Goal: Information Seeking & Learning: Find specific page/section

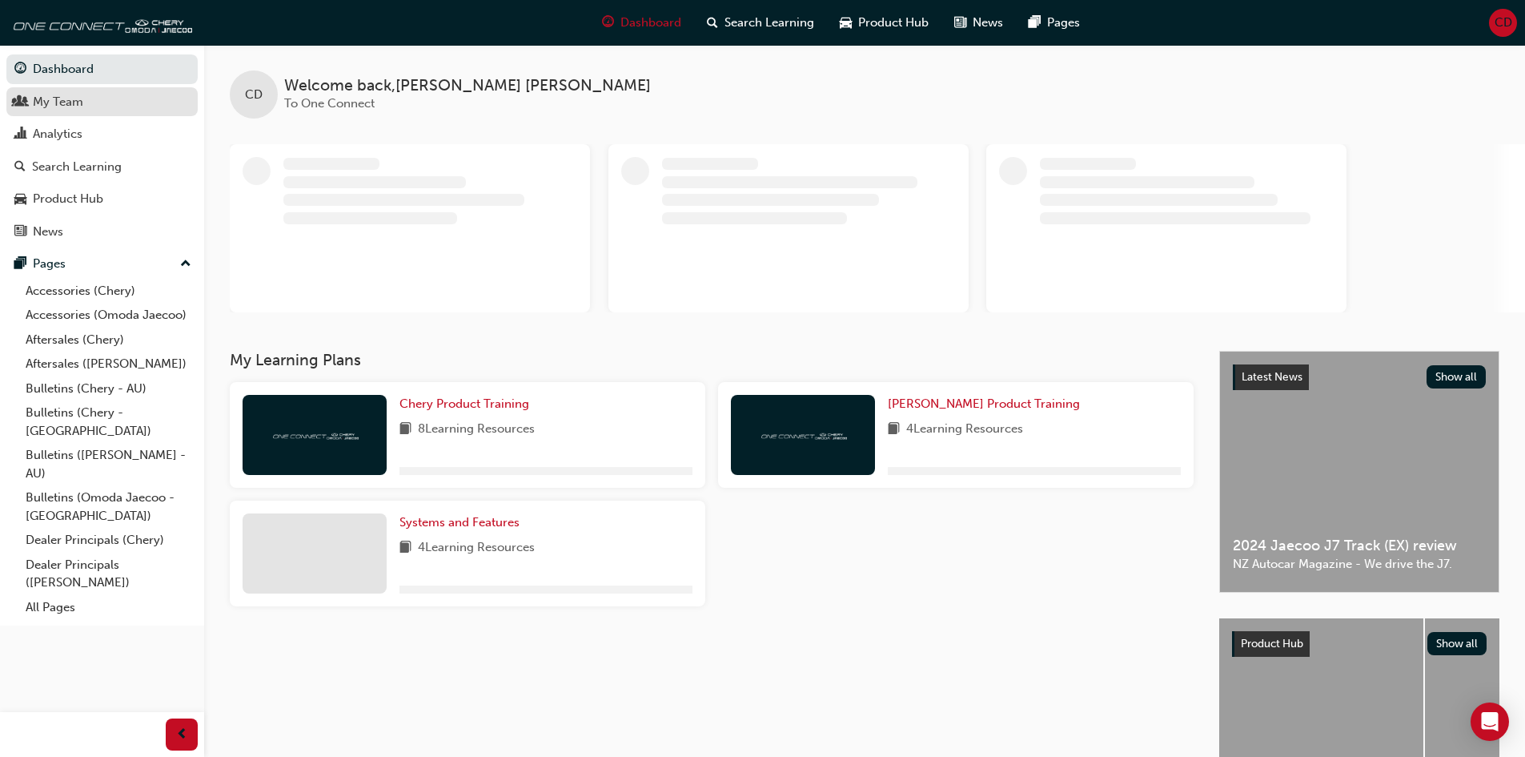
click at [87, 110] on div "My Team" at bounding box center [101, 102] width 175 height 20
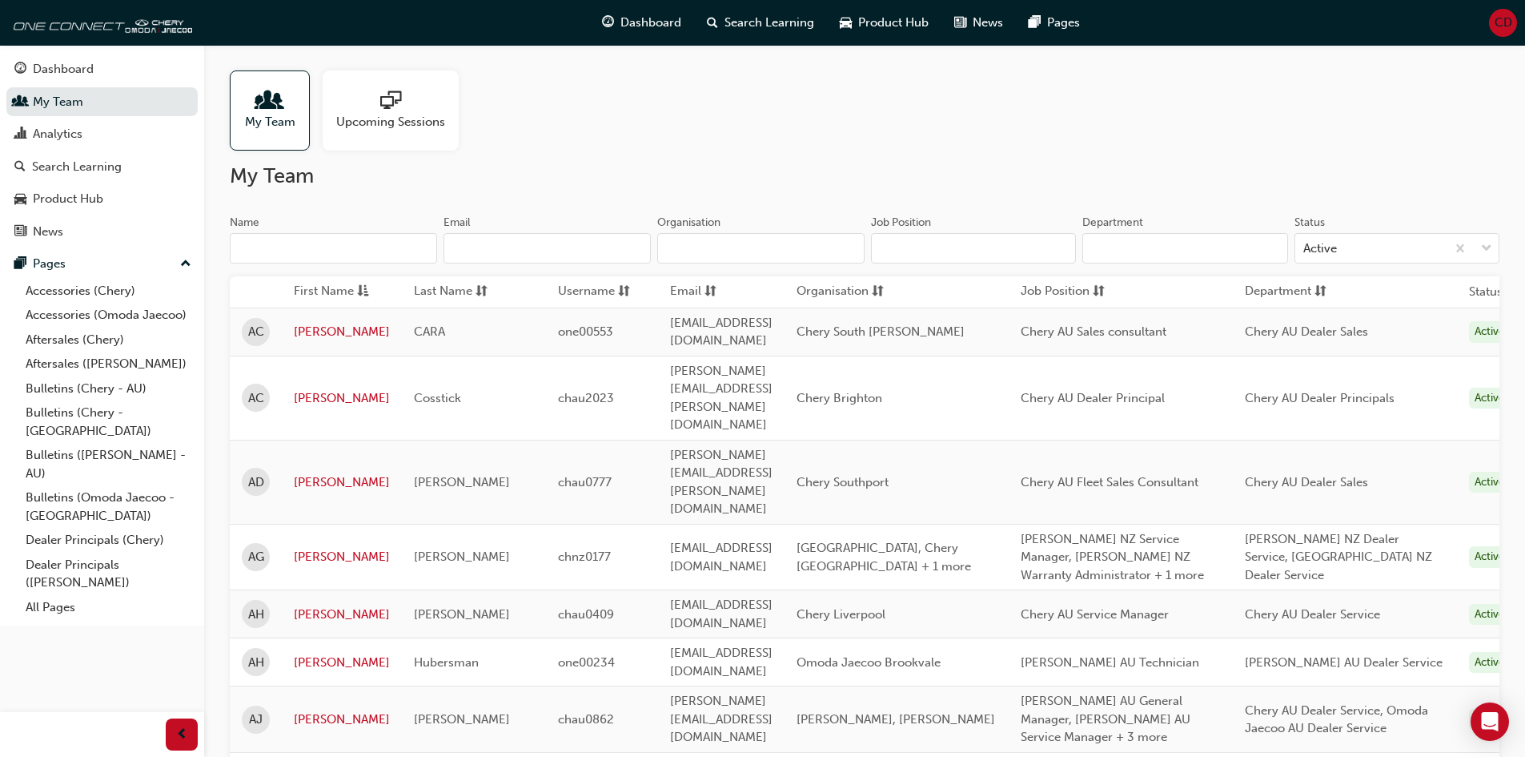
click at [366, 236] on input "Name" at bounding box center [333, 248] width 207 height 30
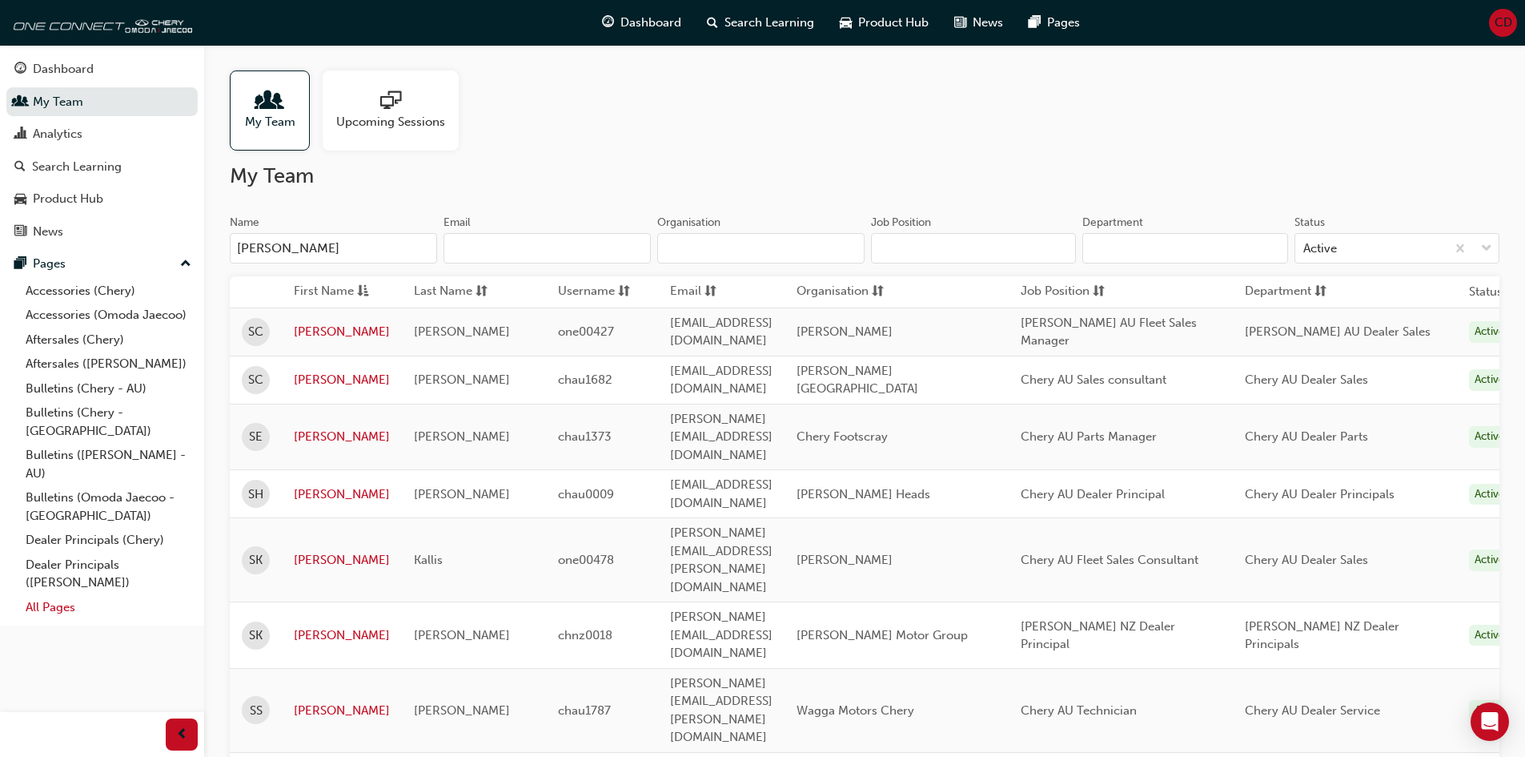
type input "[PERSON_NAME]"
click at [61, 595] on link "All Pages" at bounding box center [108, 607] width 179 height 25
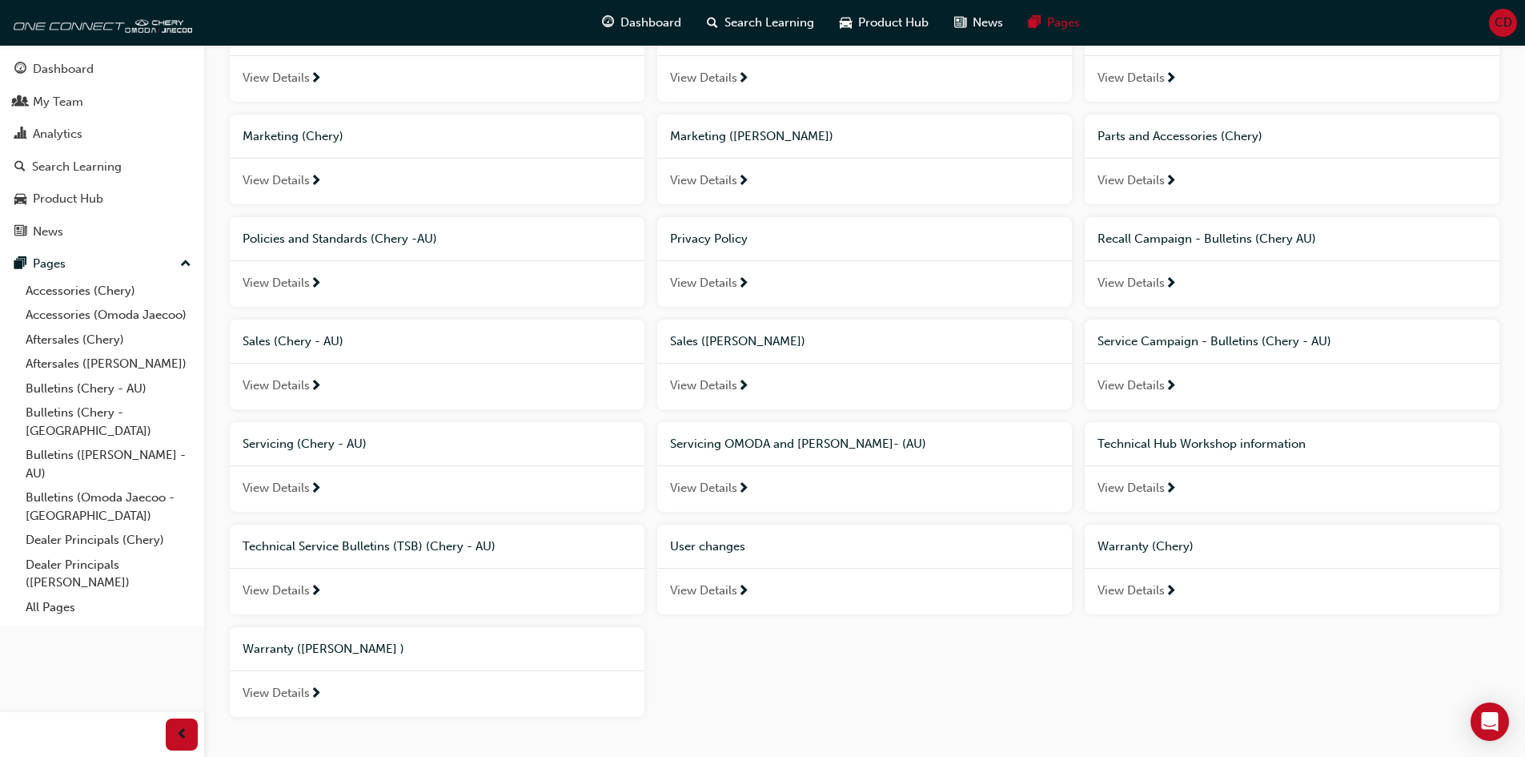
scroll to position [876, 0]
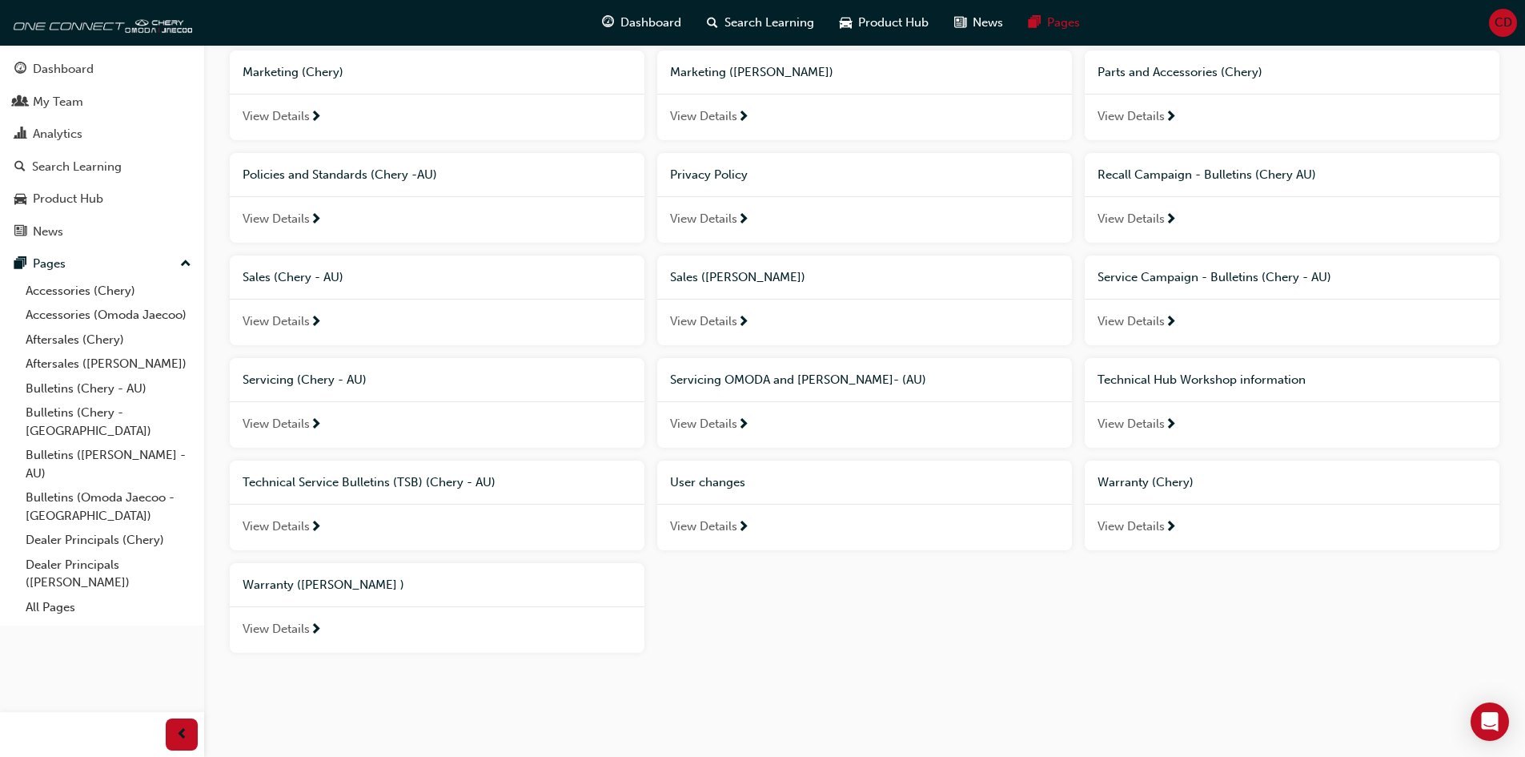
click at [745, 499] on div "User changes" at bounding box center [864, 482] width 415 height 44
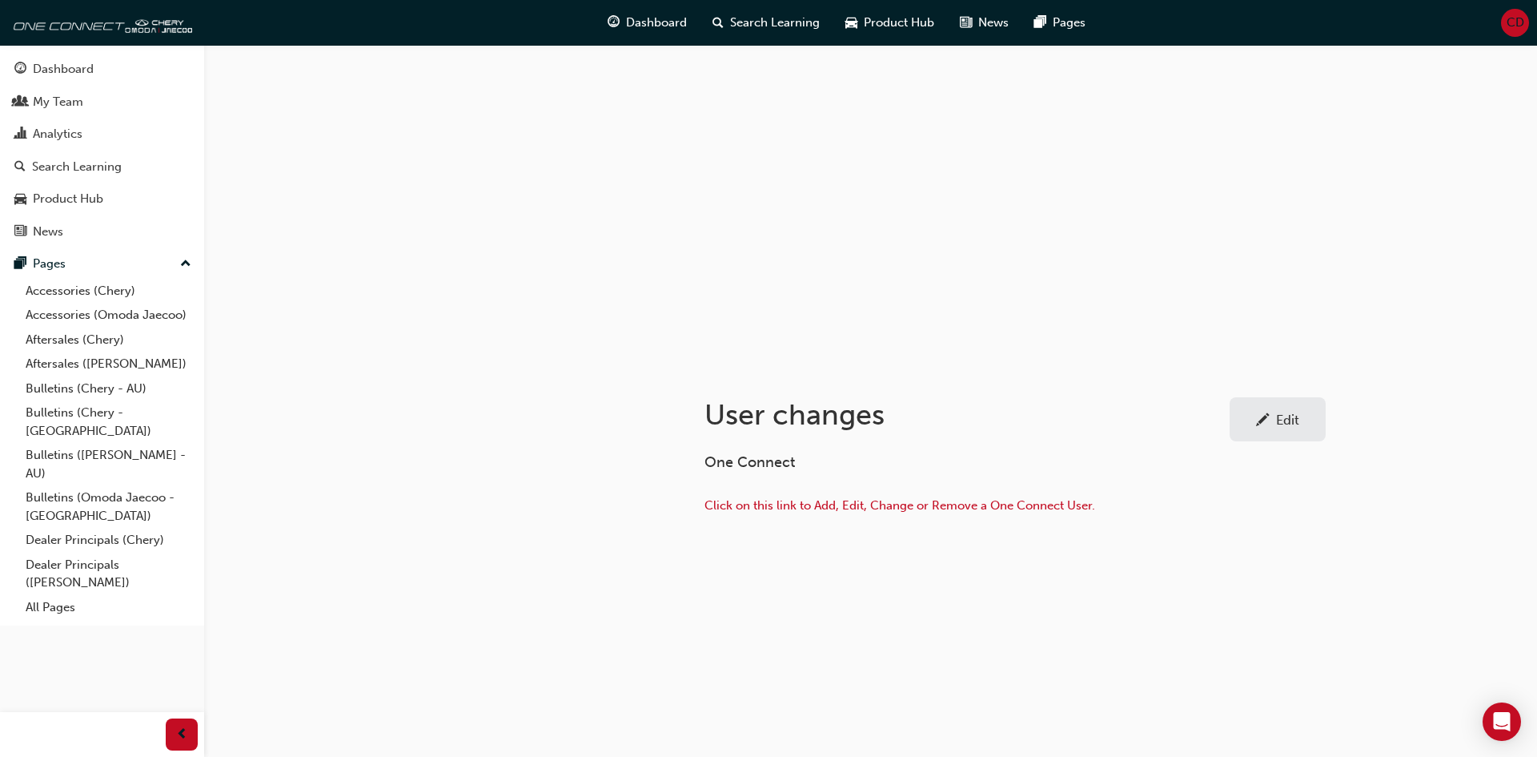
click at [1268, 428] on span "pencil-icon" at bounding box center [1263, 421] width 14 height 16
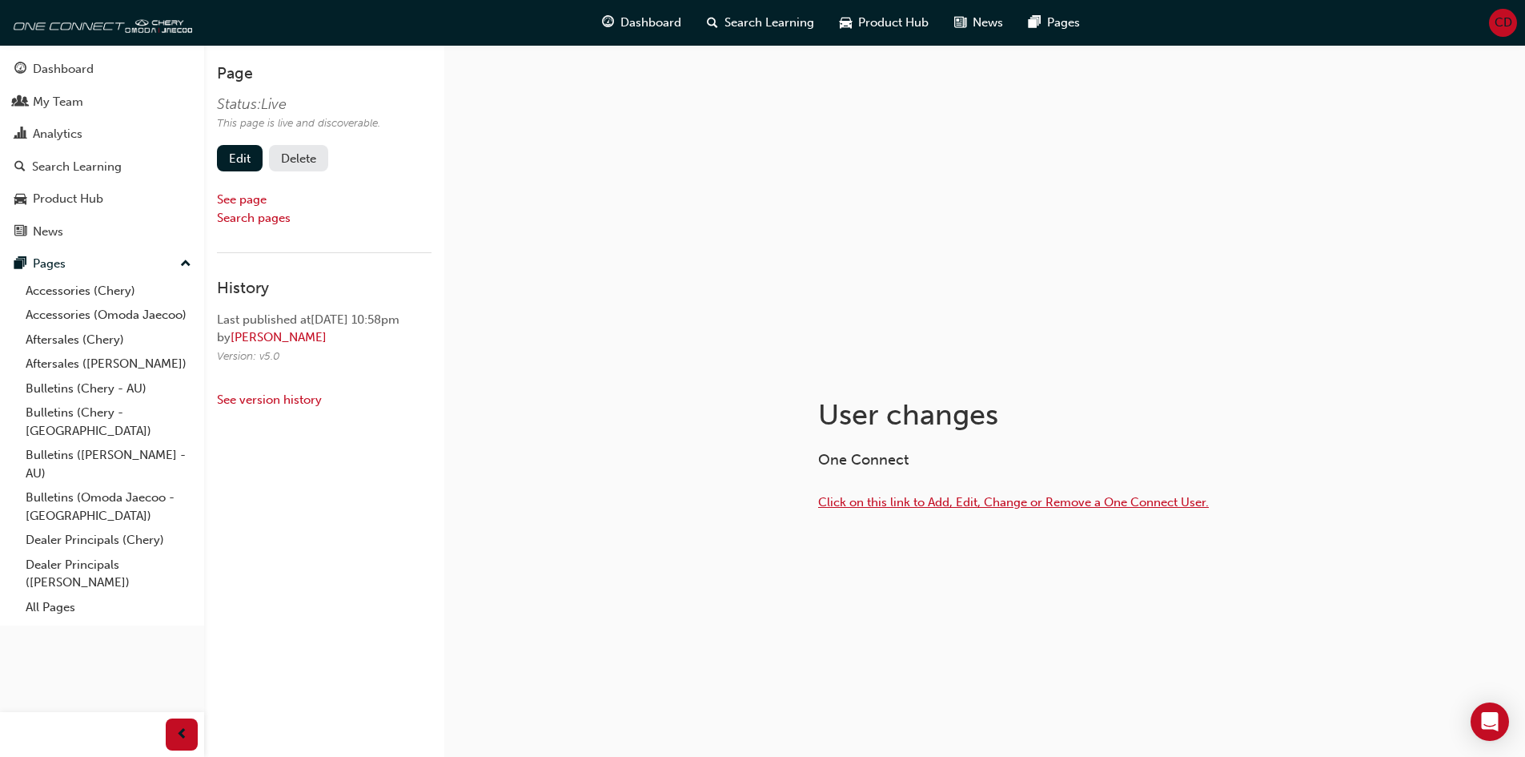
click at [931, 500] on span "Click on this link to Add, Edit, Change or Remove a One Connect User." at bounding box center [1013, 502] width 391 height 14
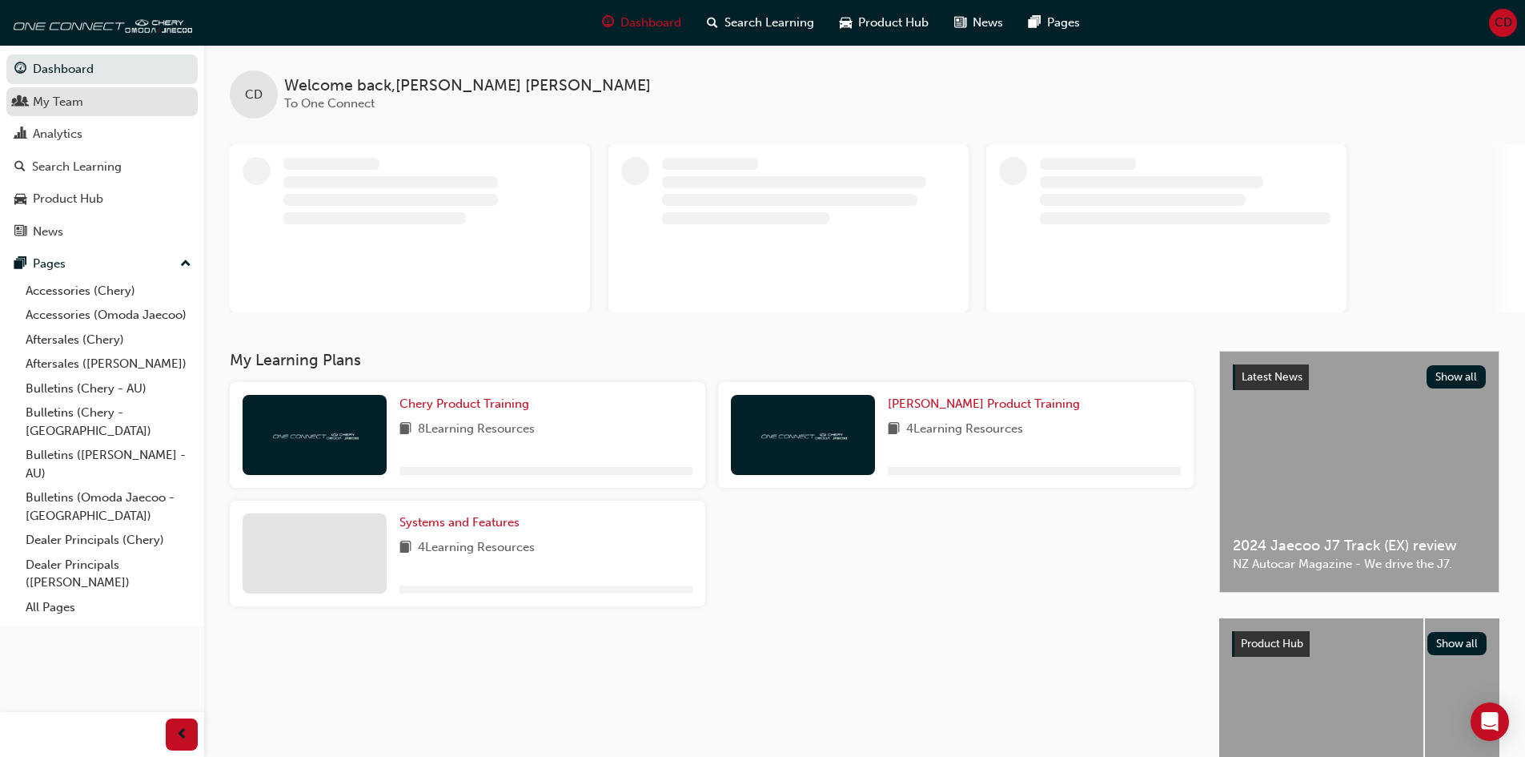
click at [96, 100] on div "My Team" at bounding box center [101, 102] width 175 height 20
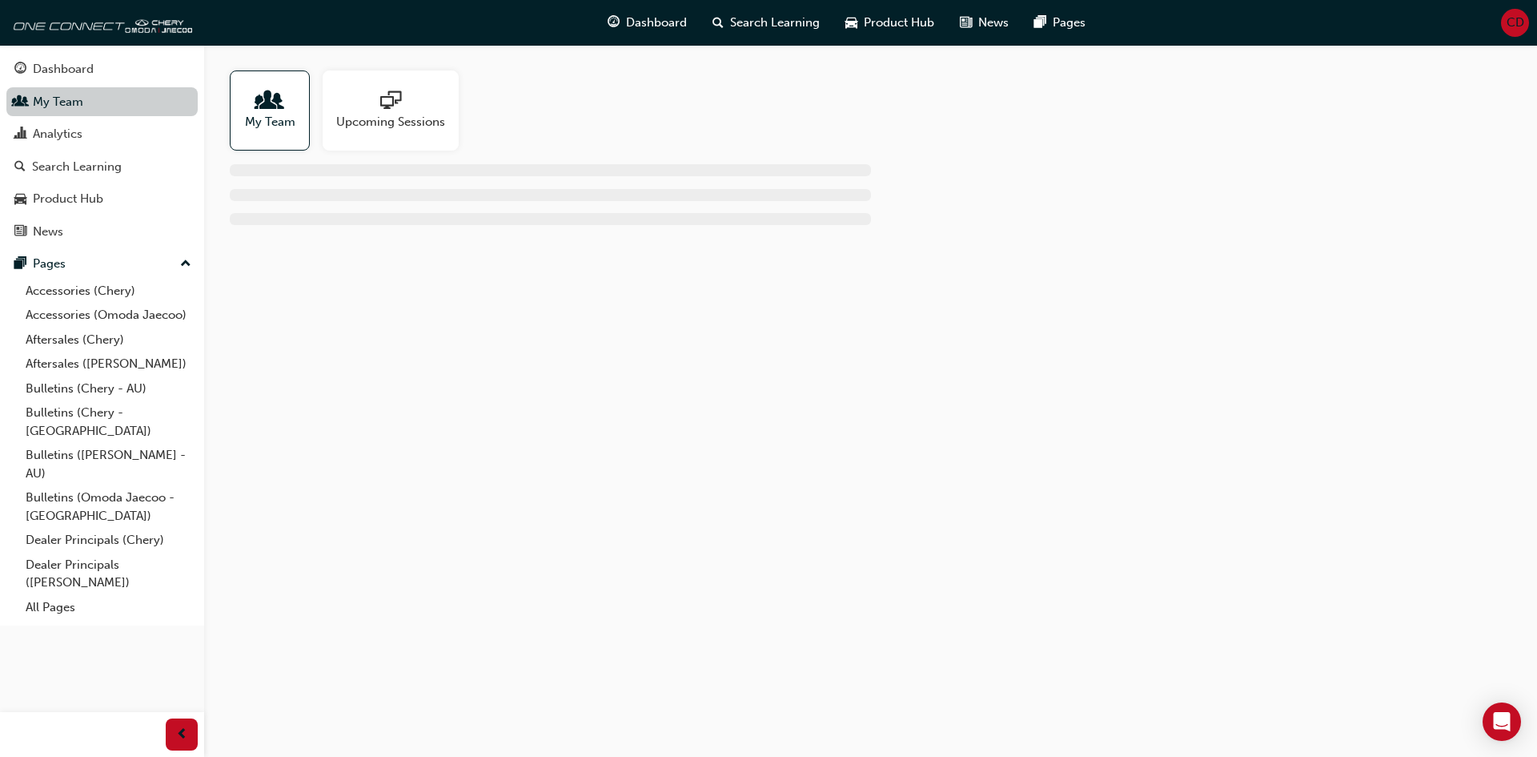
click at [111, 111] on link "My Team" at bounding box center [101, 102] width 191 height 30
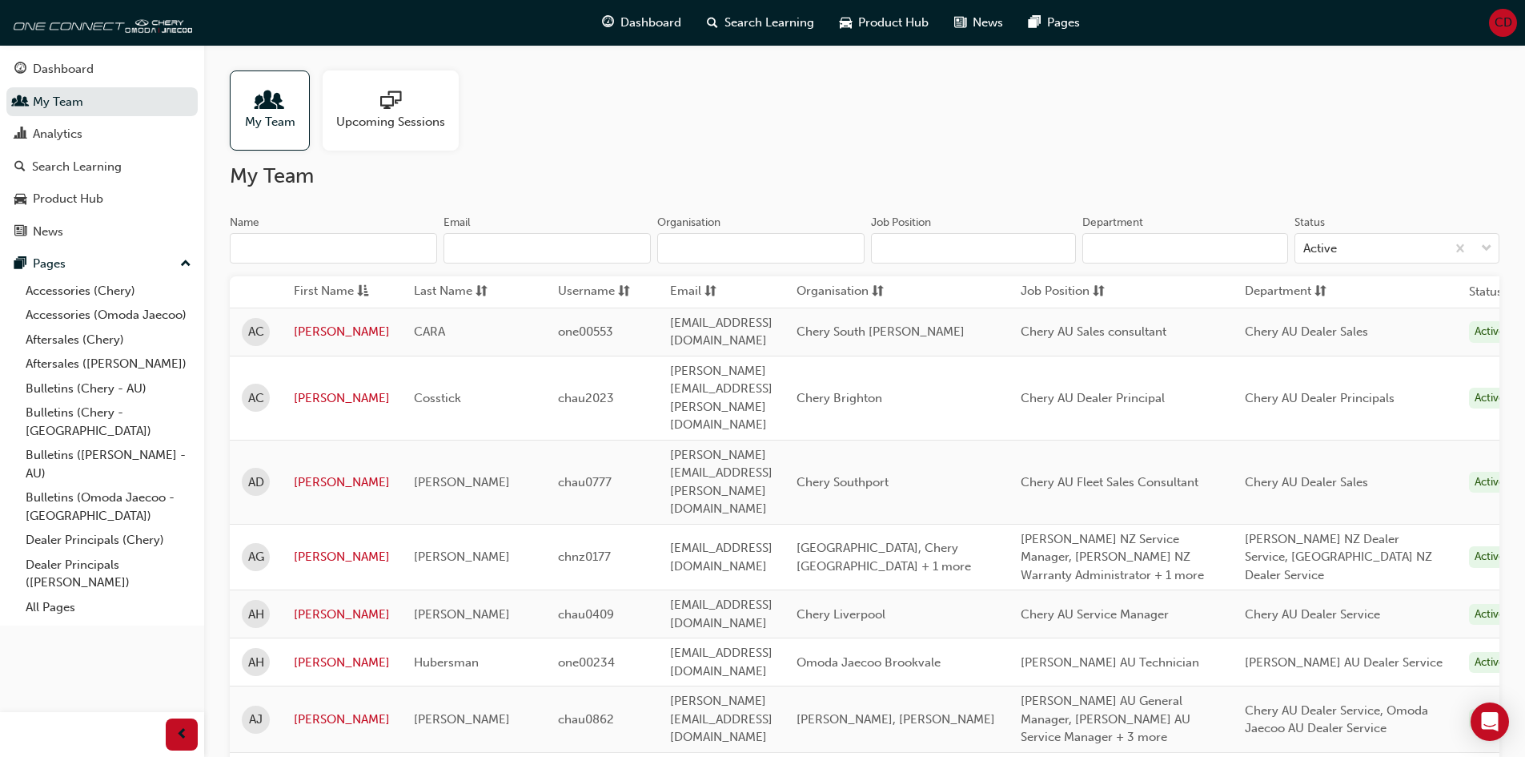
click at [311, 246] on input "Name" at bounding box center [333, 248] width 207 height 30
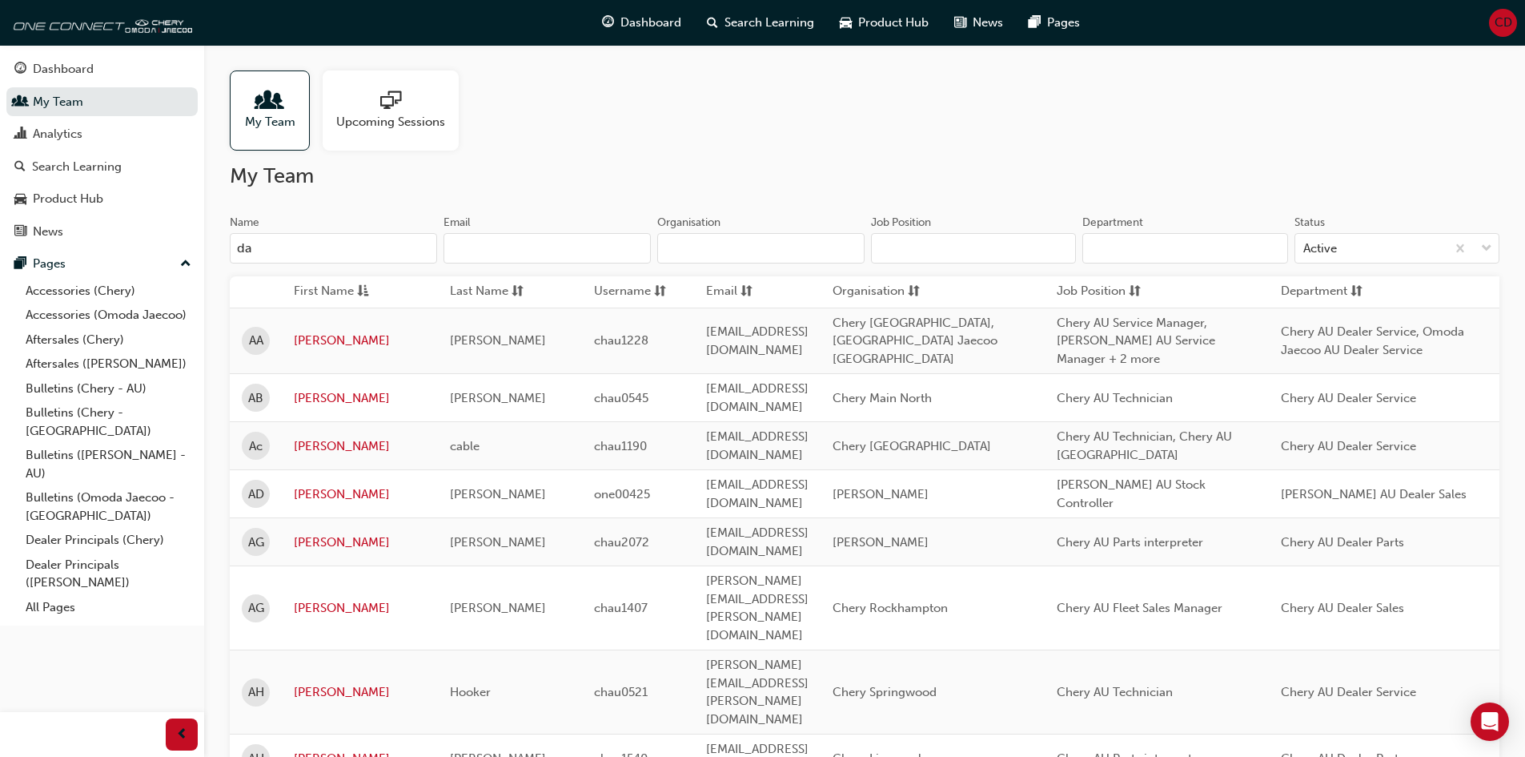
type input "d"
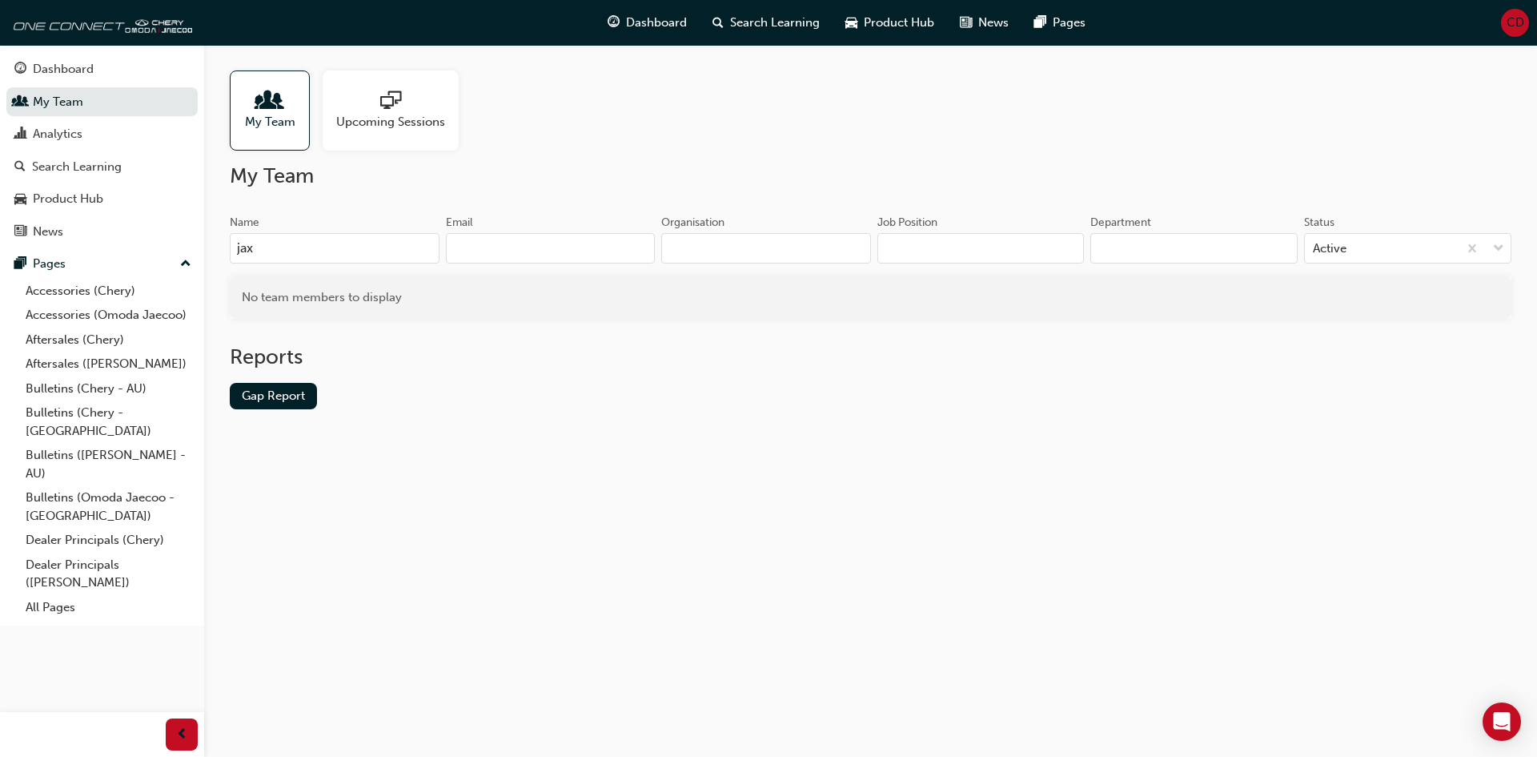
click at [302, 243] on input "jax" at bounding box center [335, 248] width 210 height 30
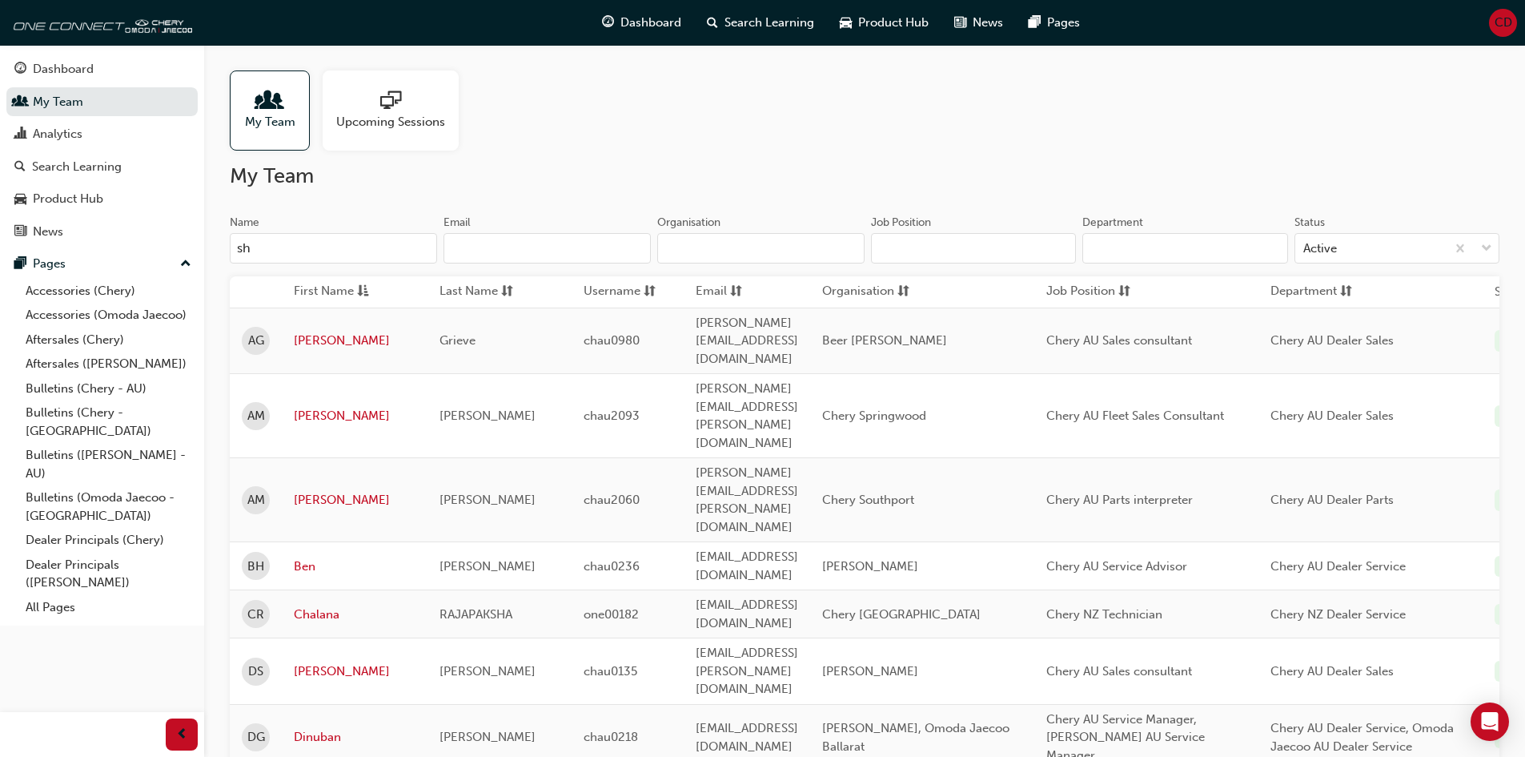
type input "s"
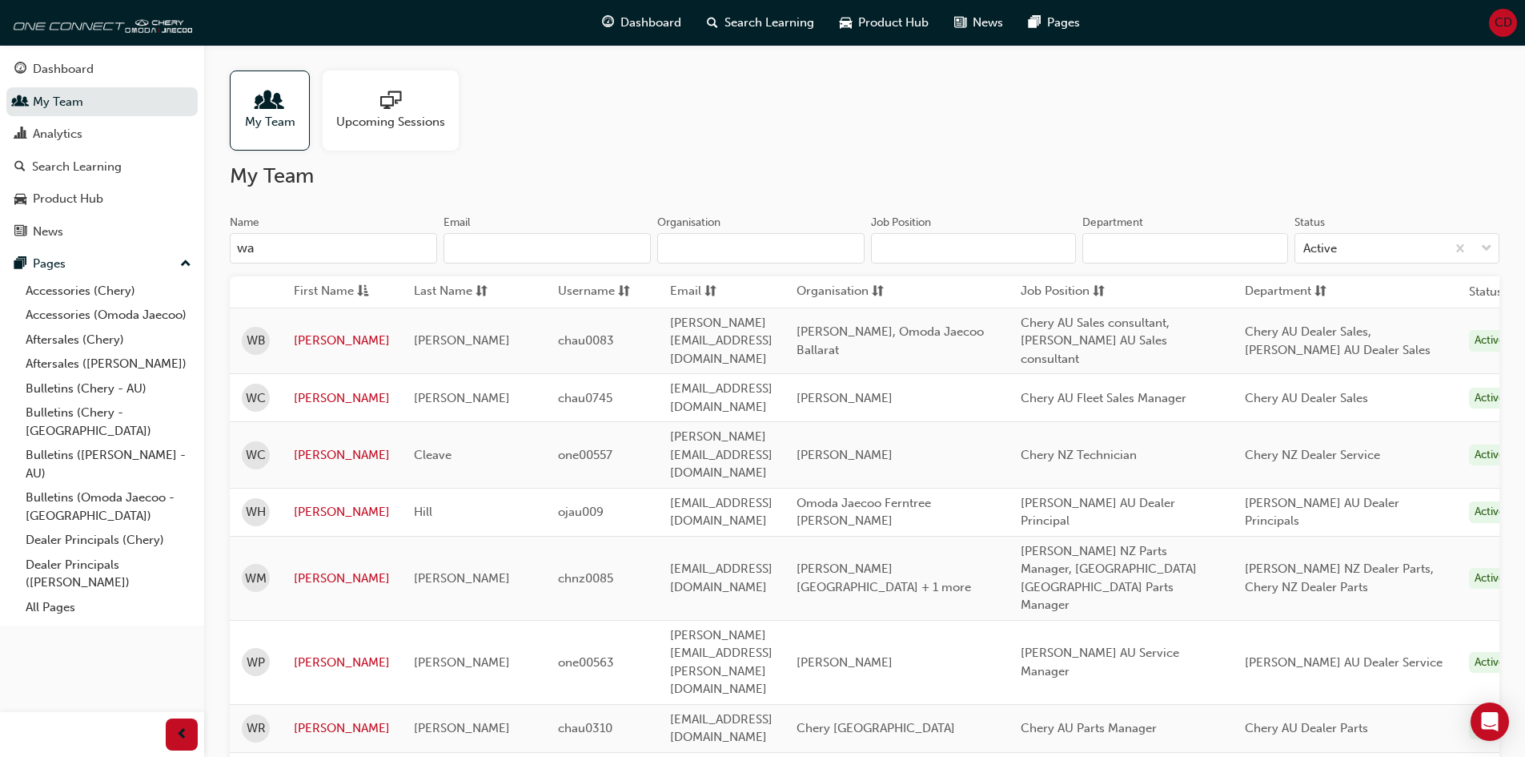
type input "w"
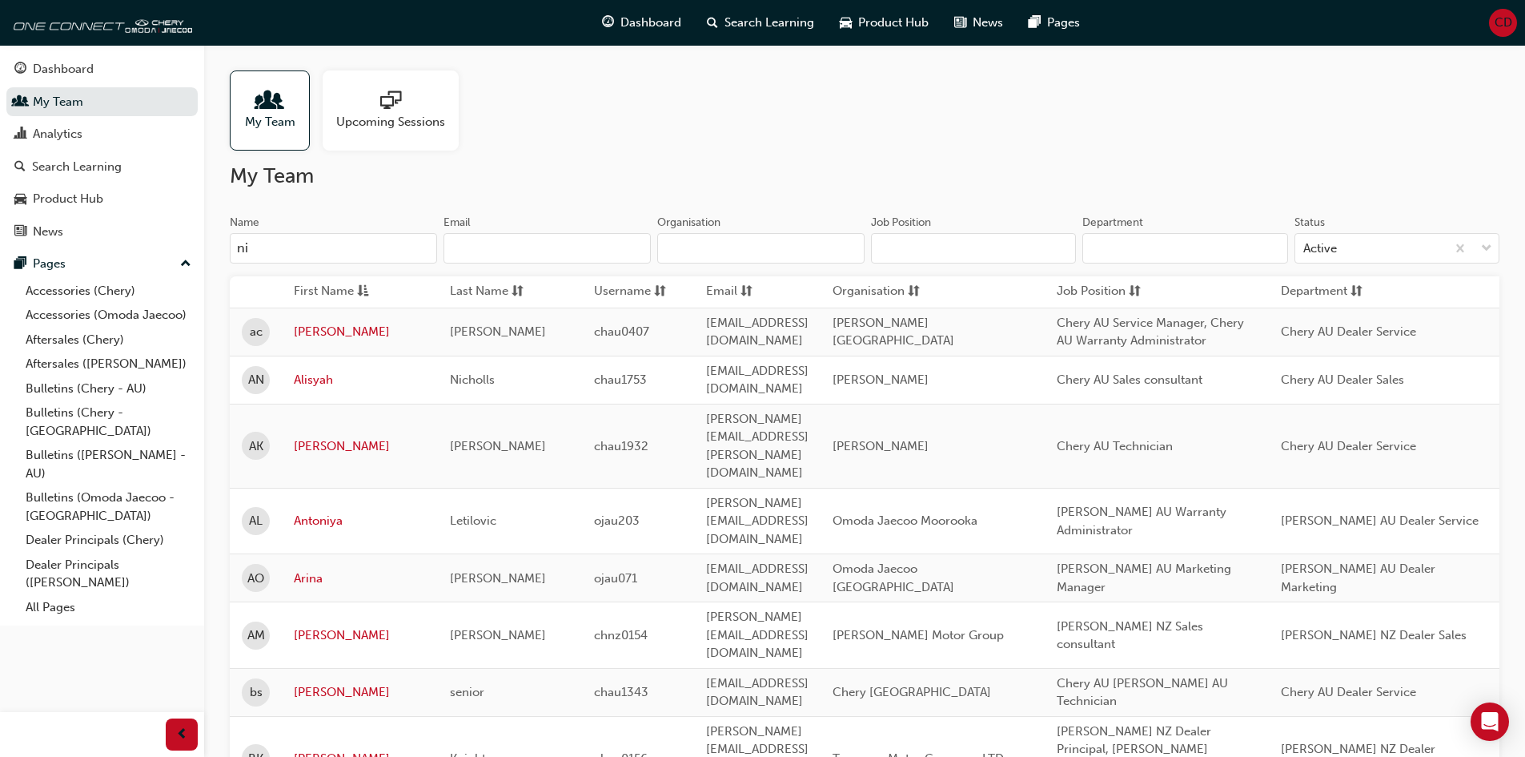
type input "n"
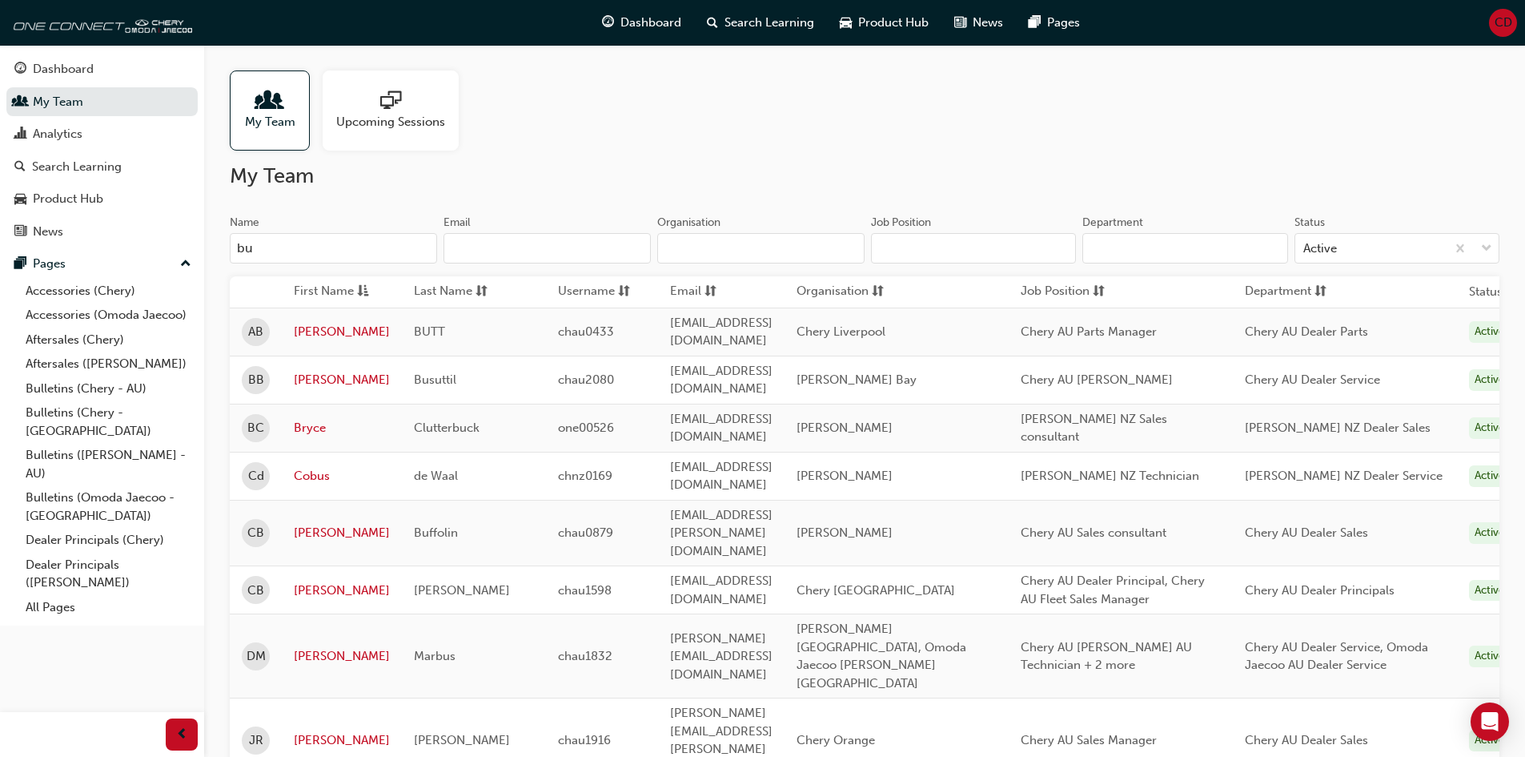
type input "b"
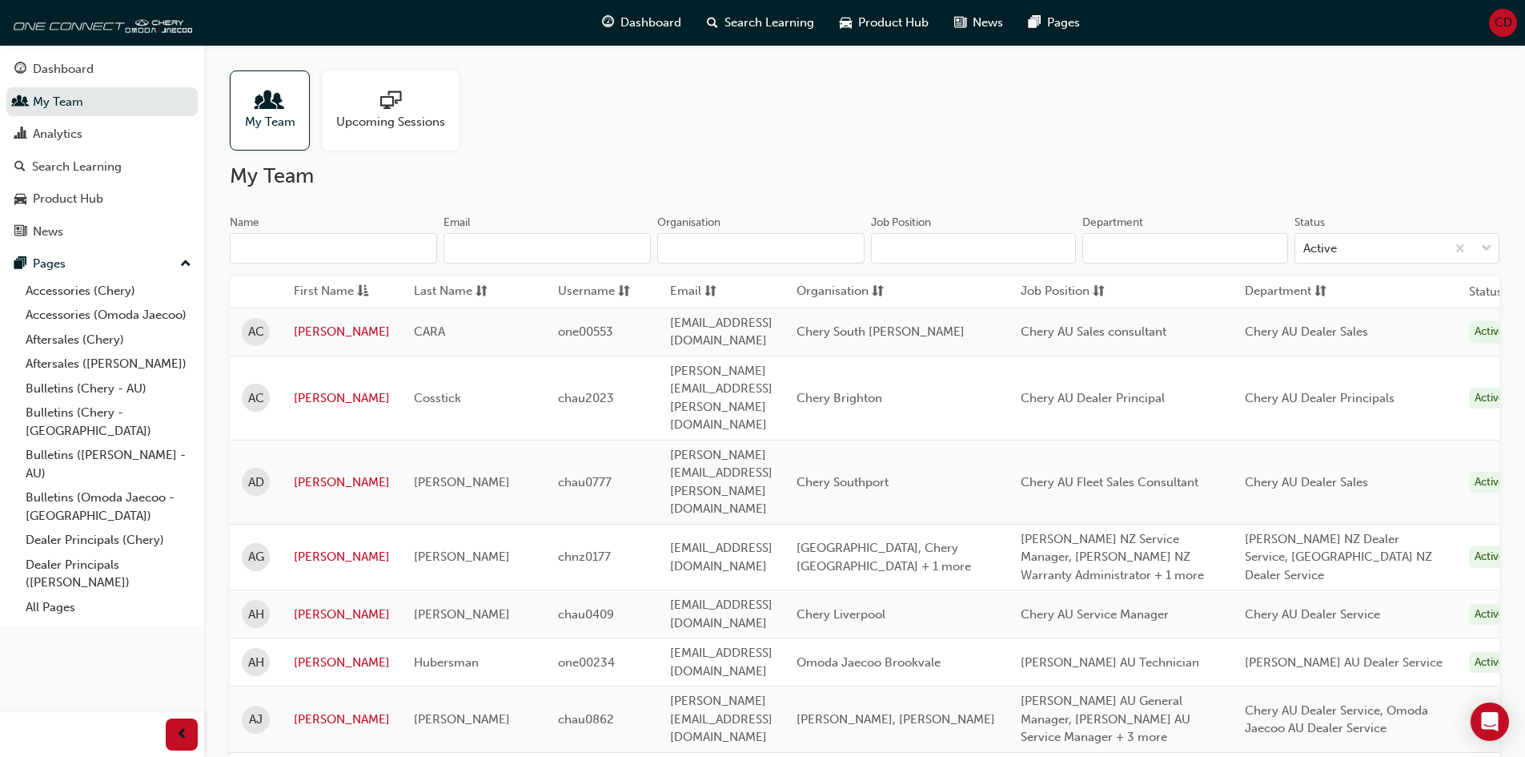
click at [309, 236] on input "Name" at bounding box center [333, 248] width 207 height 30
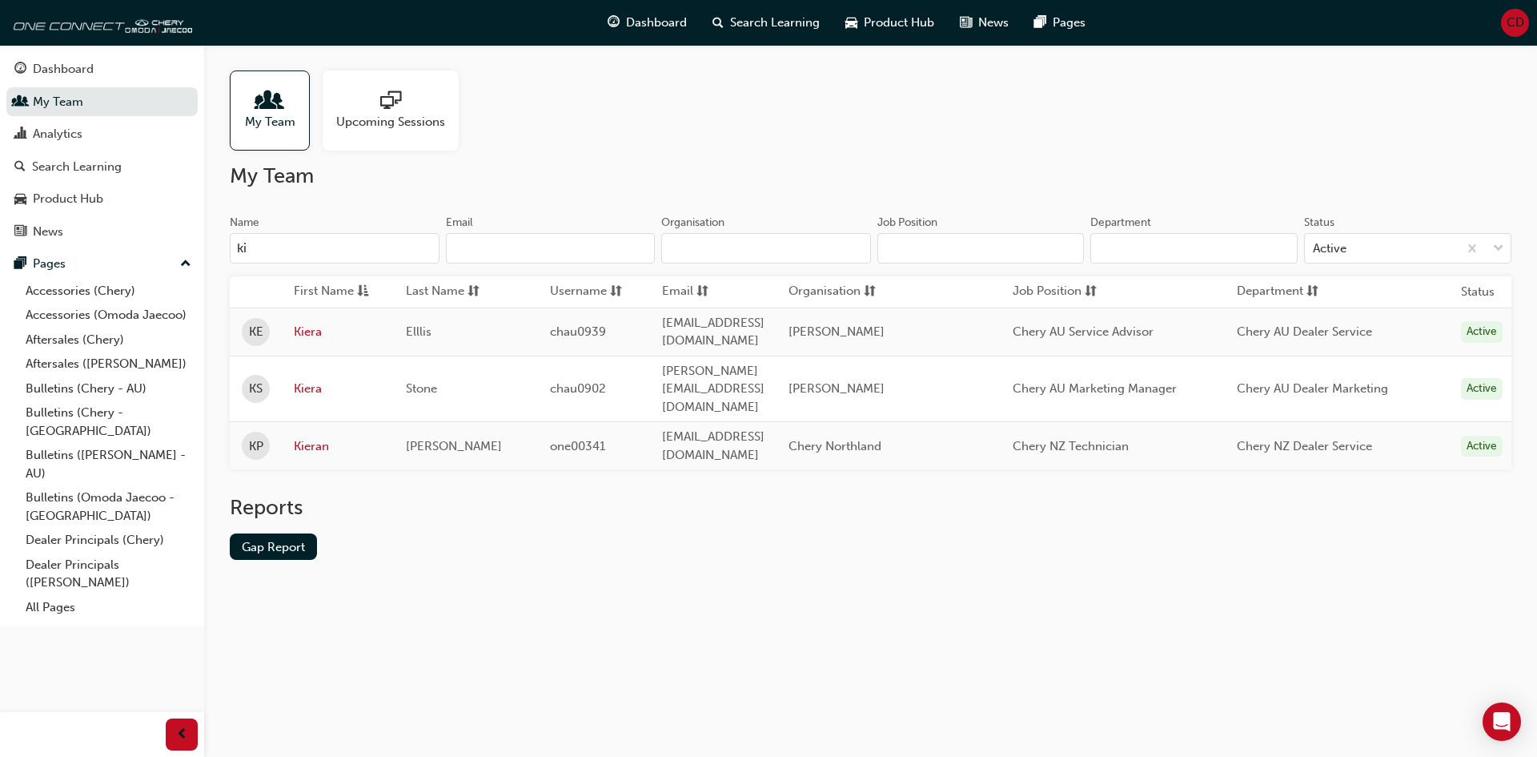
type input "k"
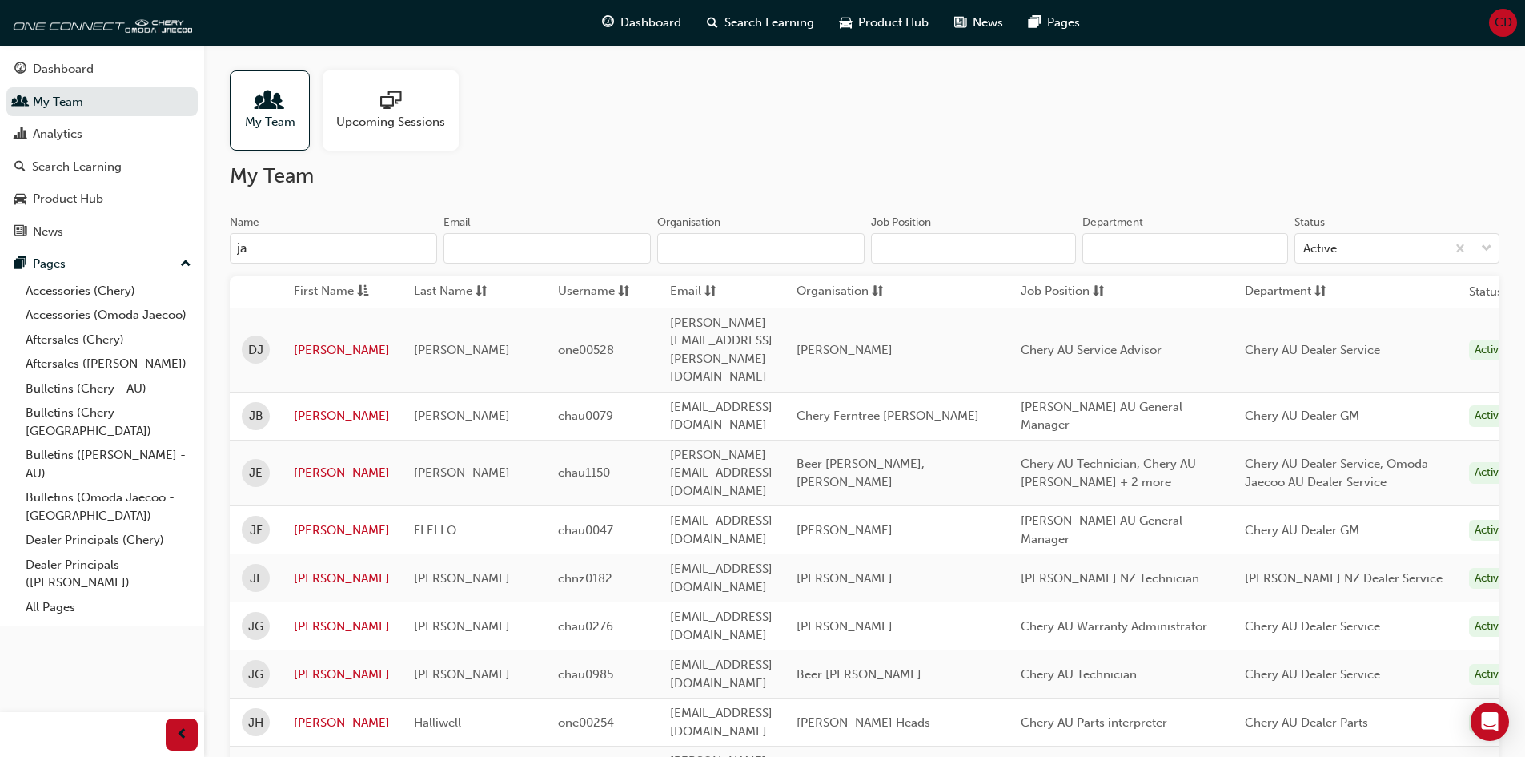
type input "j"
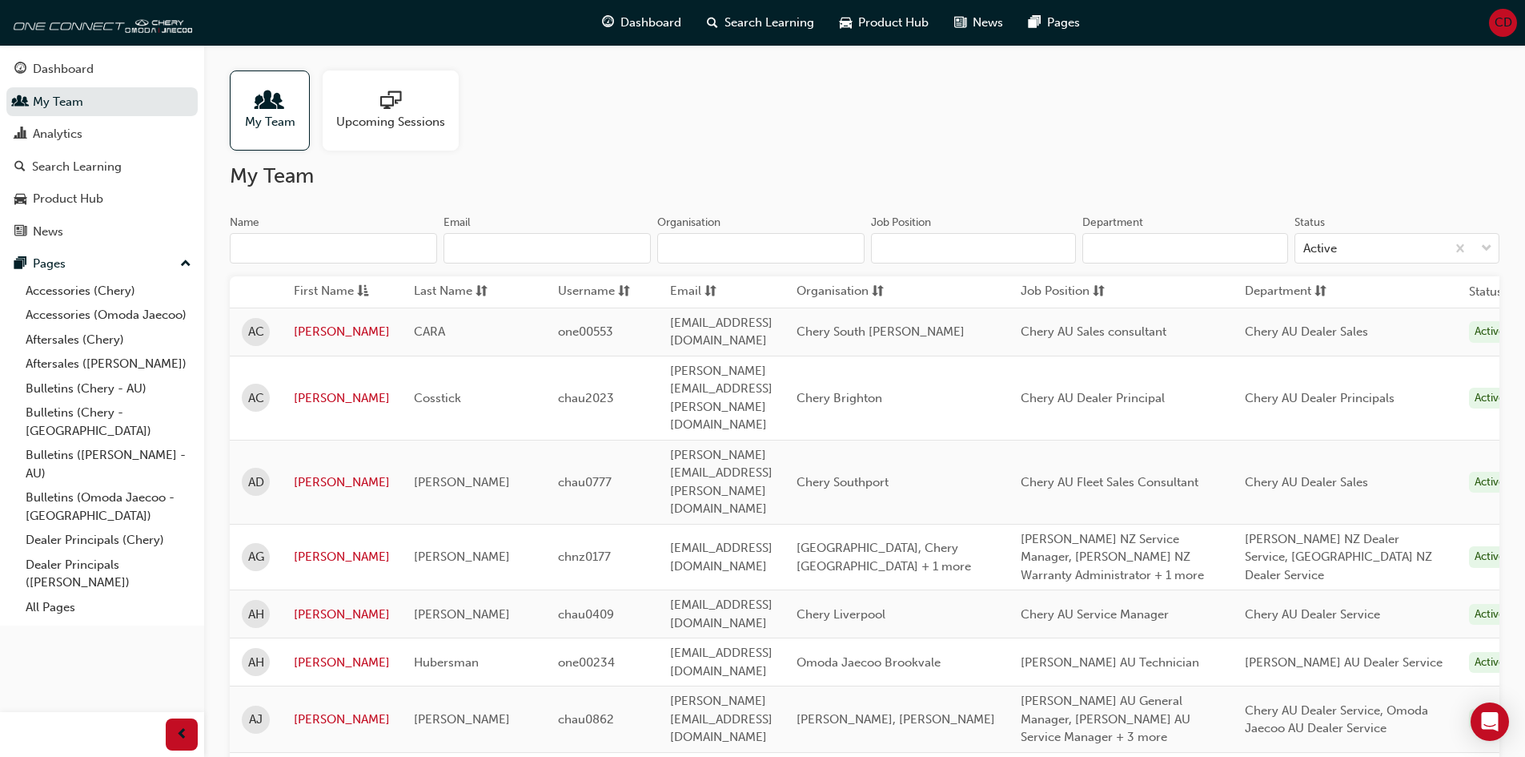
click at [389, 251] on input "Name" at bounding box center [333, 248] width 207 height 30
click at [583, 169] on h2 "My Team" at bounding box center [865, 176] width 1270 height 26
drag, startPoint x: 606, startPoint y: 125, endPoint x: 685, endPoint y: 158, distance: 85.8
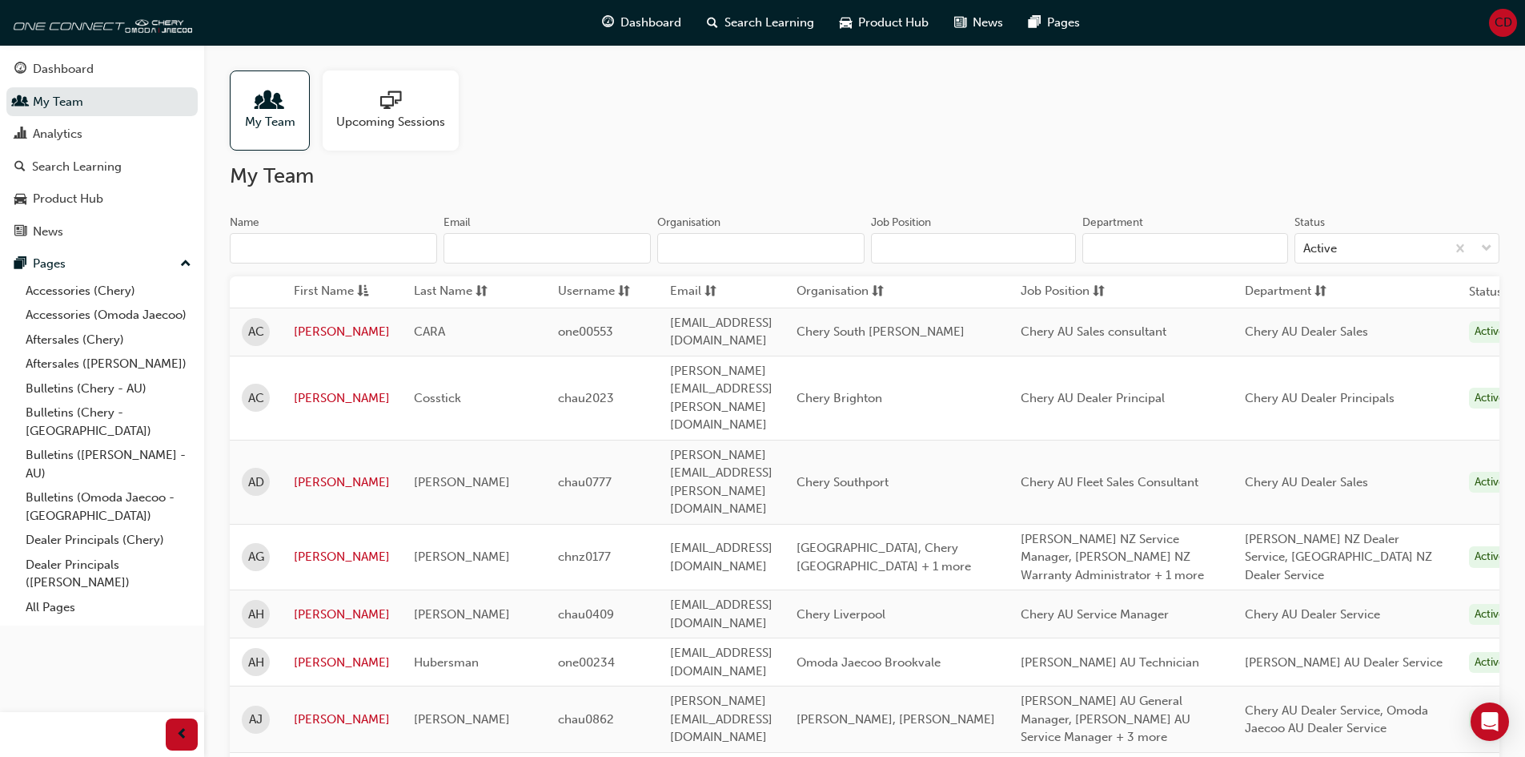
click at [592, 243] on input "Email" at bounding box center [547, 248] width 207 height 30
click at [692, 250] on input "Organisation" at bounding box center [760, 248] width 207 height 30
click at [519, 262] on input "Email" at bounding box center [547, 248] width 207 height 30
click at [665, 239] on input "Organisation" at bounding box center [760, 248] width 207 height 30
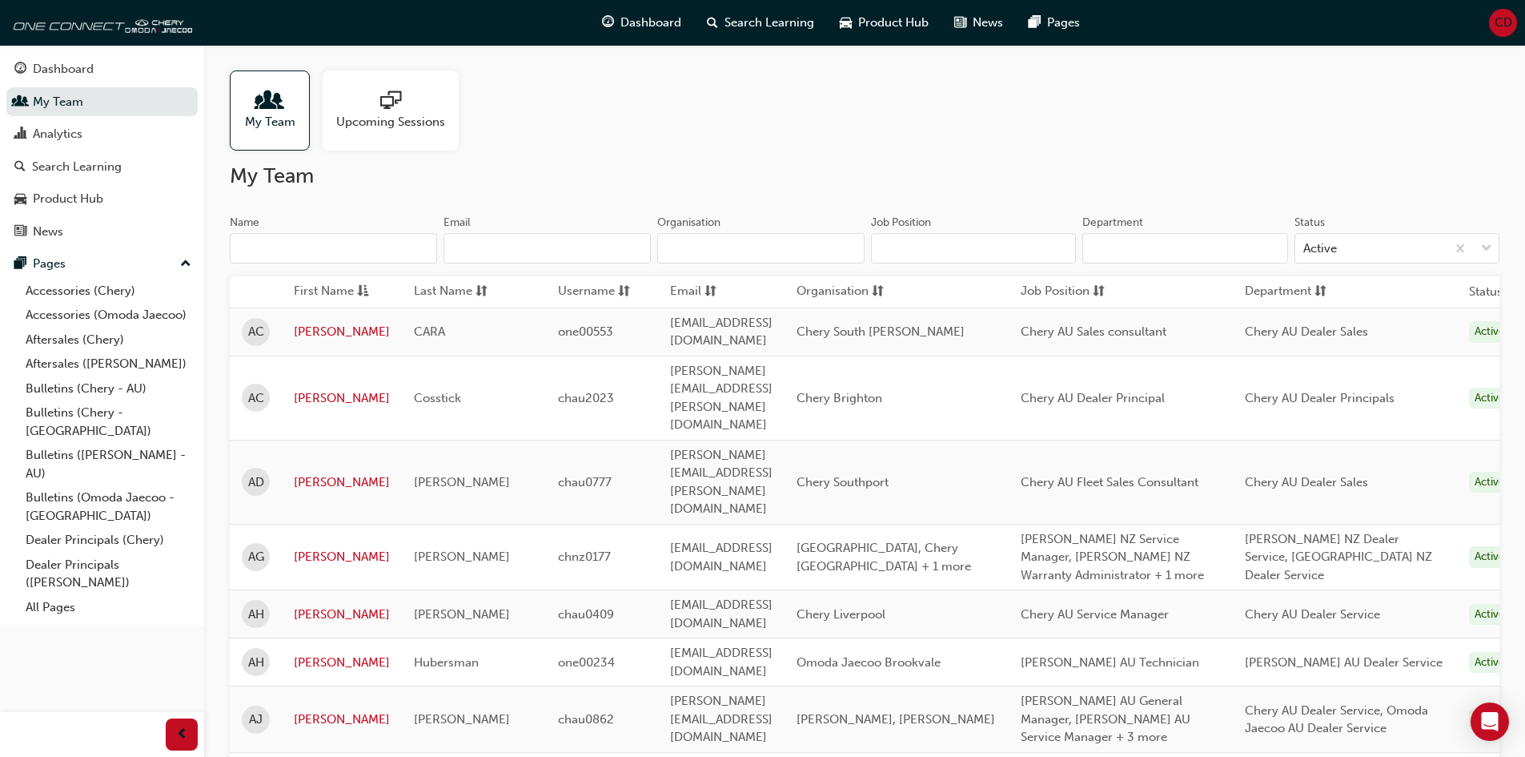
click at [600, 243] on input "Email" at bounding box center [547, 248] width 207 height 30
click at [679, 242] on input "Organisation" at bounding box center [760, 248] width 207 height 30
drag, startPoint x: 617, startPoint y: 240, endPoint x: 628, endPoint y: 240, distance: 10.4
click at [617, 240] on input "Email" at bounding box center [547, 248] width 207 height 30
click at [681, 240] on input "Organisation" at bounding box center [760, 248] width 207 height 30
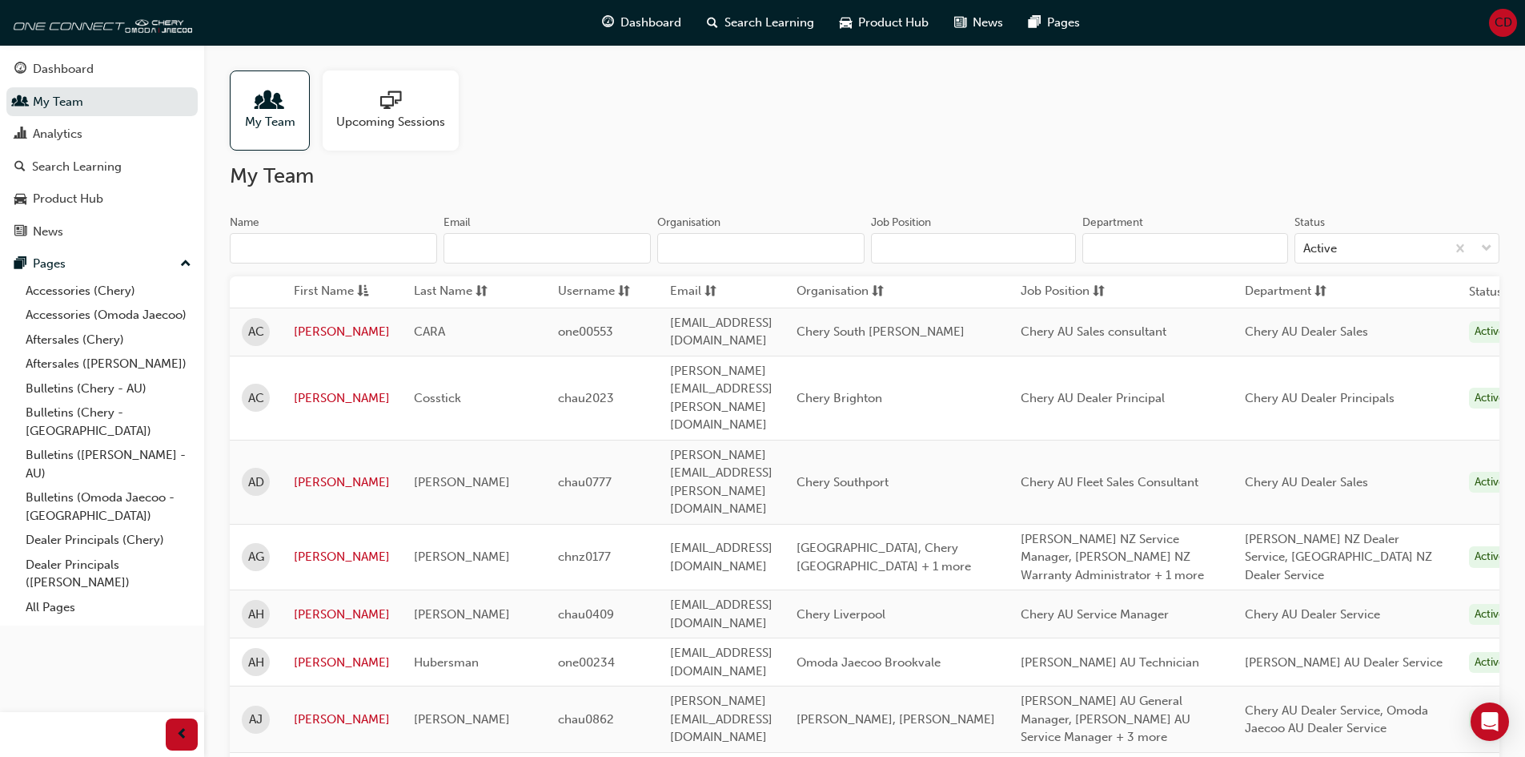
click at [634, 241] on input "Email" at bounding box center [547, 248] width 207 height 30
click at [672, 241] on input "Organisation" at bounding box center [760, 248] width 207 height 30
drag, startPoint x: 621, startPoint y: 241, endPoint x: 643, endPoint y: 241, distance: 21.6
click at [621, 241] on input "Email" at bounding box center [547, 248] width 207 height 30
click at [665, 241] on input "Organisation" at bounding box center [760, 248] width 207 height 30
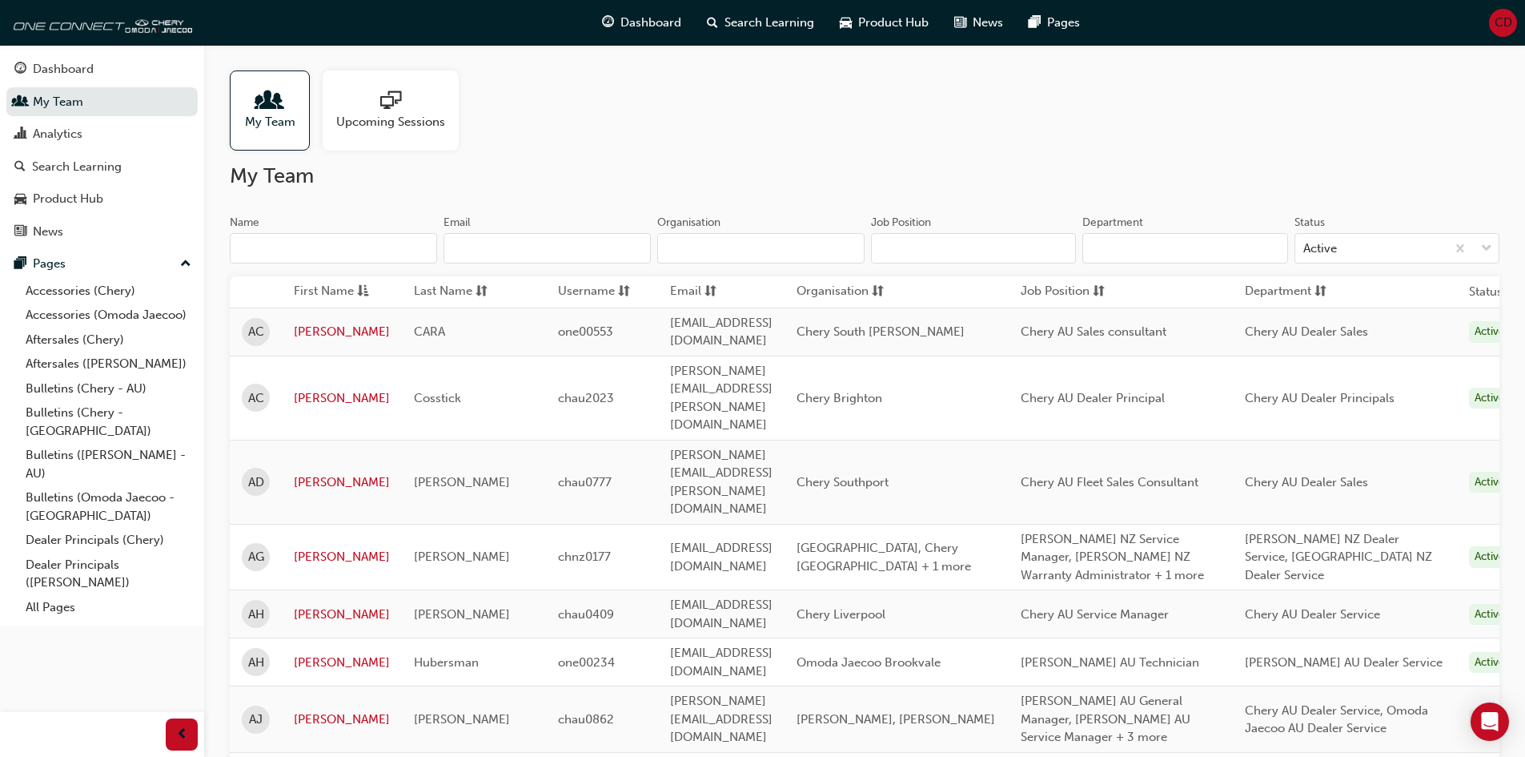
click at [620, 240] on input "Email" at bounding box center [547, 248] width 207 height 30
click at [686, 238] on input "Organisation" at bounding box center [760, 248] width 207 height 30
click at [652, 239] on div "Name Email Organisation" at bounding box center [547, 246] width 635 height 62
click at [676, 239] on input "Organisation" at bounding box center [760, 248] width 207 height 30
drag, startPoint x: 612, startPoint y: 241, endPoint x: 658, endPoint y: 240, distance: 46.4
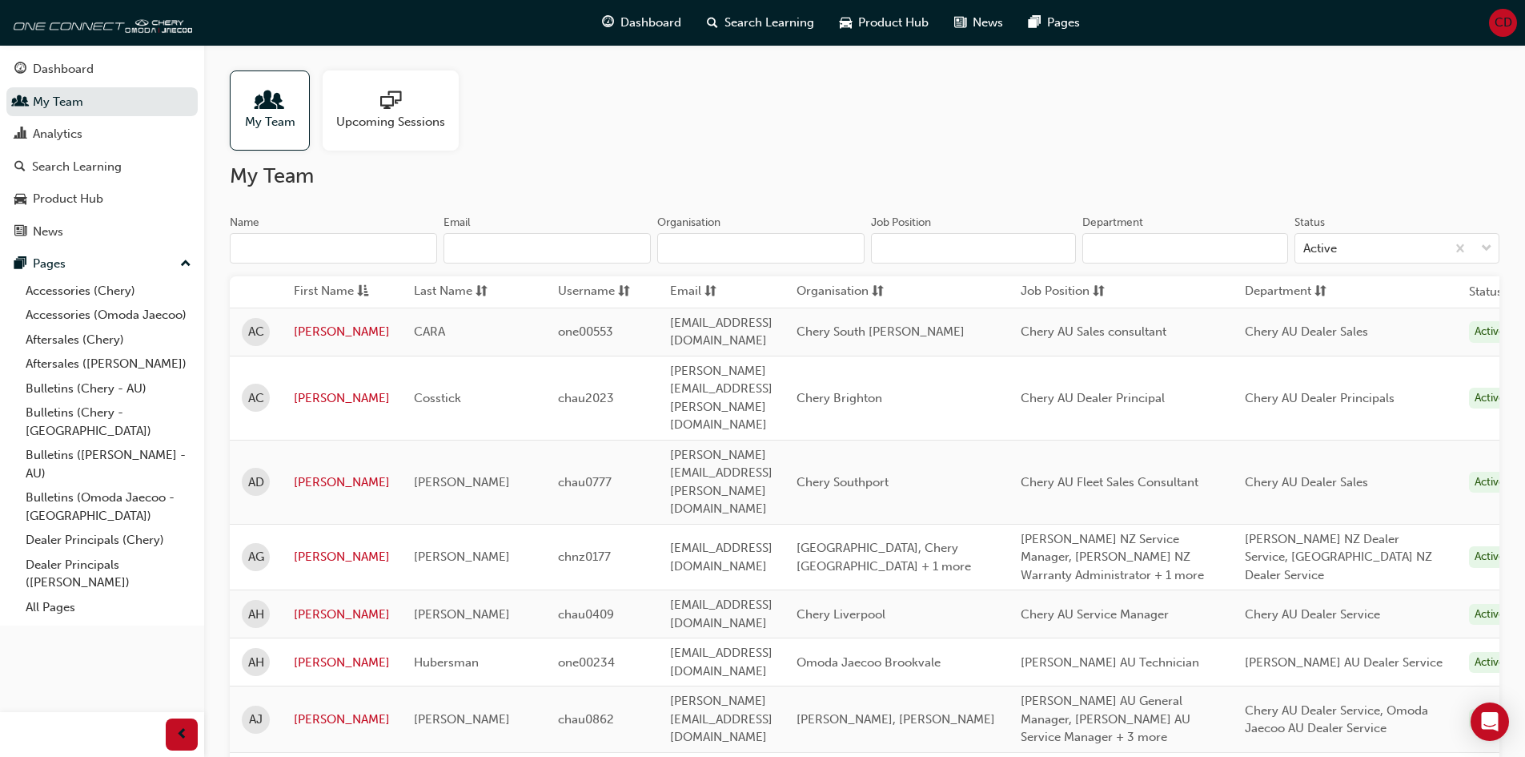
click at [612, 241] on input "Email" at bounding box center [547, 248] width 207 height 30
click at [660, 240] on div "Name Email Organisation" at bounding box center [547, 246] width 635 height 62
click at [697, 239] on input "Organisation" at bounding box center [760, 248] width 207 height 30
click at [873, 236] on input "Job Position" at bounding box center [973, 248] width 205 height 30
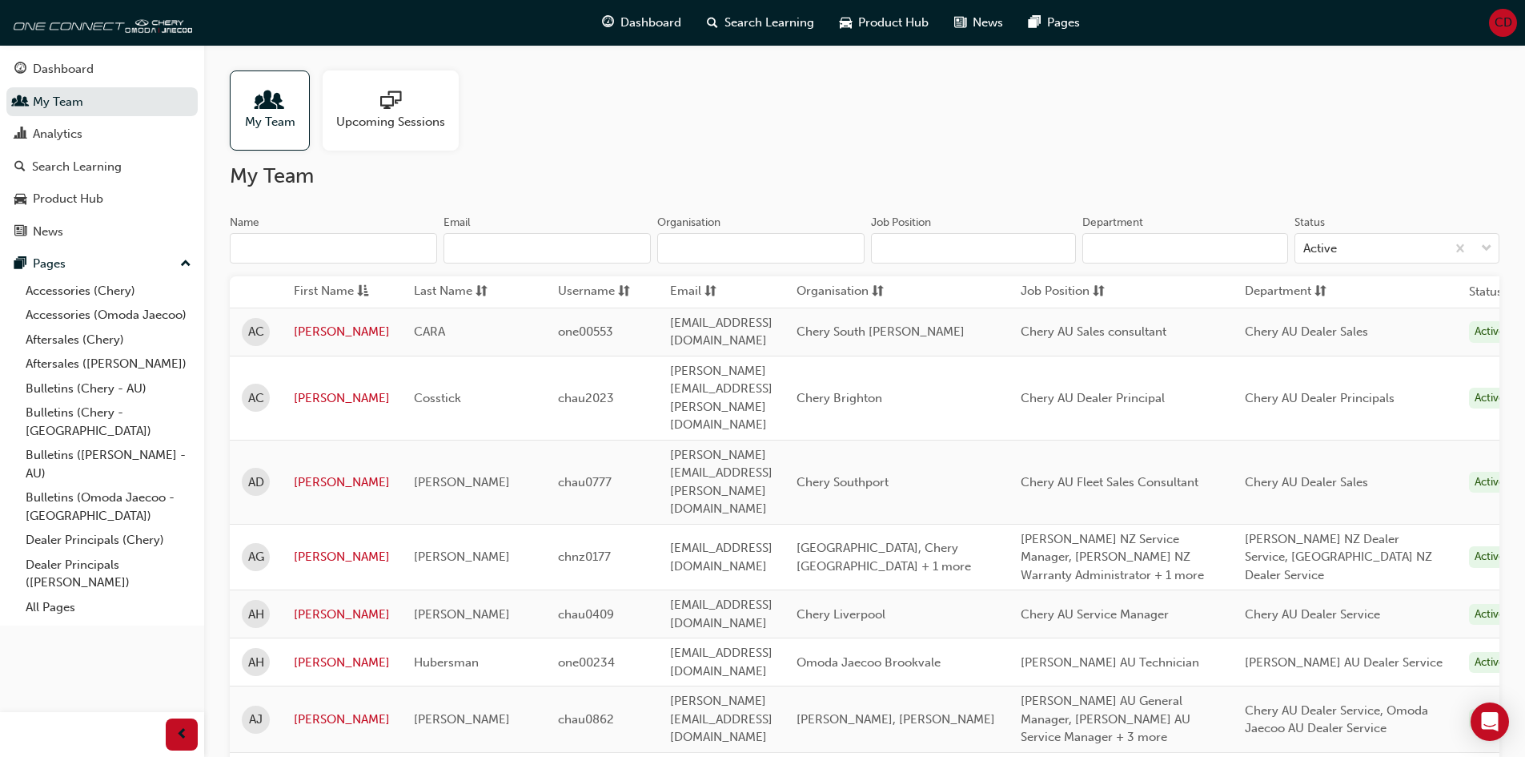
click at [770, 139] on div "My Team Upcoming Sessions" at bounding box center [865, 110] width 1270 height 80
